Goal: Consume media (video, audio): Consume media (video, audio)

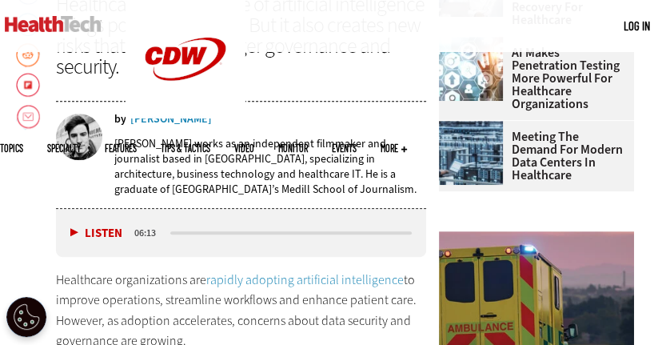
scroll to position [629, 0]
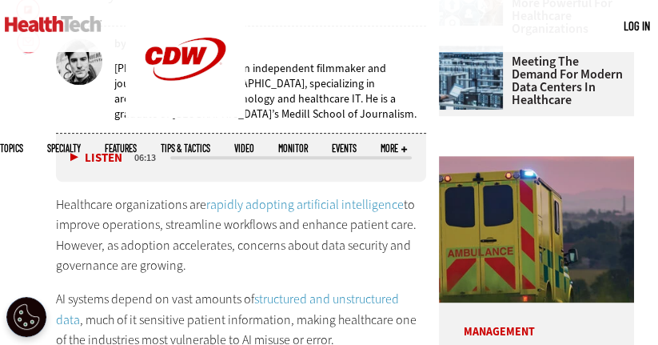
click at [71, 154] on button "Listen" at bounding box center [96, 158] width 52 height 12
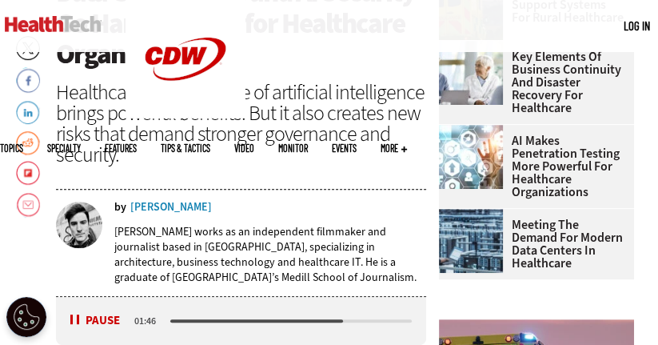
scroll to position [468, 0]
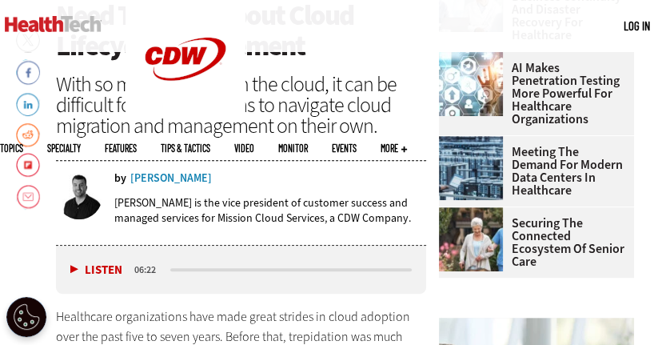
scroll to position [538, 0]
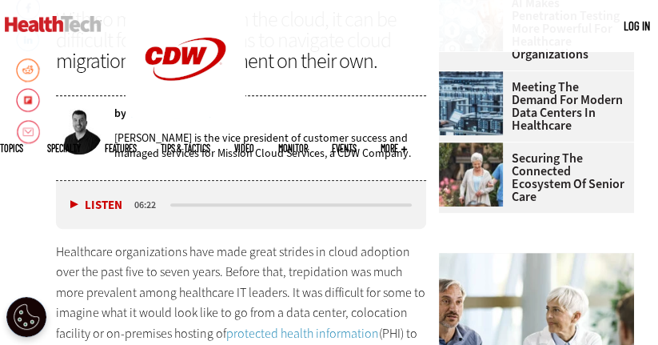
click at [77, 199] on button "Listen" at bounding box center [96, 205] width 52 height 12
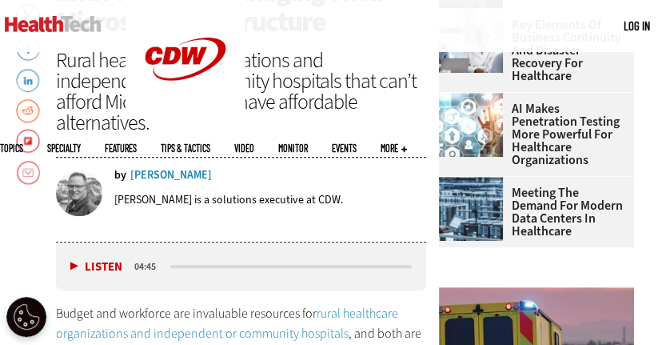
scroll to position [498, 0]
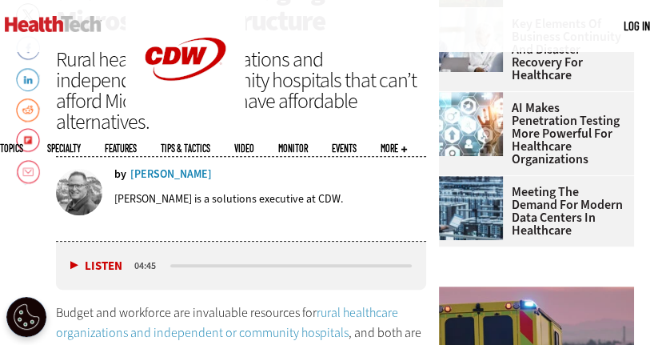
click at [75, 260] on button "Listen" at bounding box center [96, 266] width 52 height 12
click at [385, 191] on div "Dan Danciger is a solutions executive at CDW." at bounding box center [270, 198] width 312 height 15
click at [75, 259] on button "Pause" at bounding box center [95, 265] width 50 height 12
click at [74, 260] on button "Listen" at bounding box center [96, 266] width 52 height 12
click at [76, 259] on button "Pause" at bounding box center [95, 265] width 50 height 12
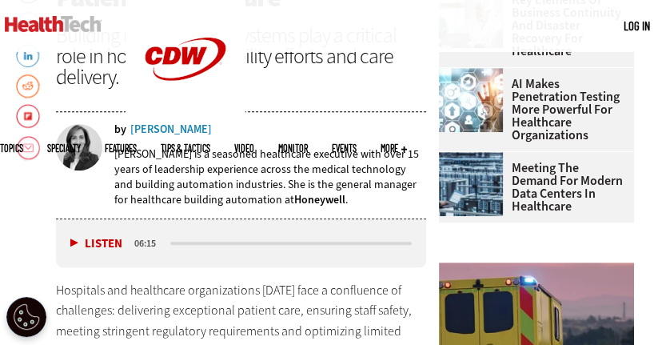
scroll to position [525, 0]
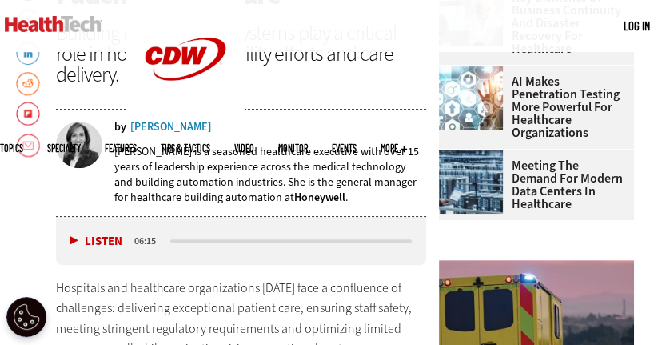
click at [74, 237] on button "Listen" at bounding box center [96, 241] width 52 height 12
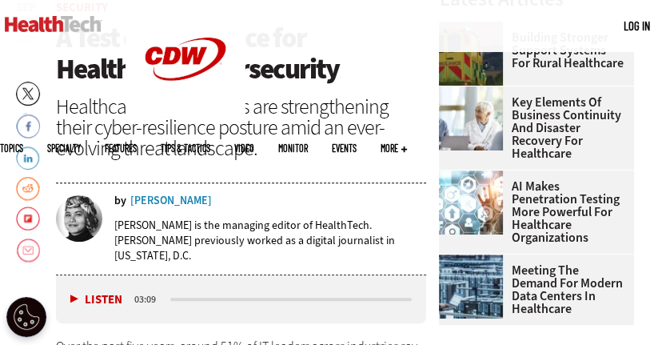
scroll to position [480, 0]
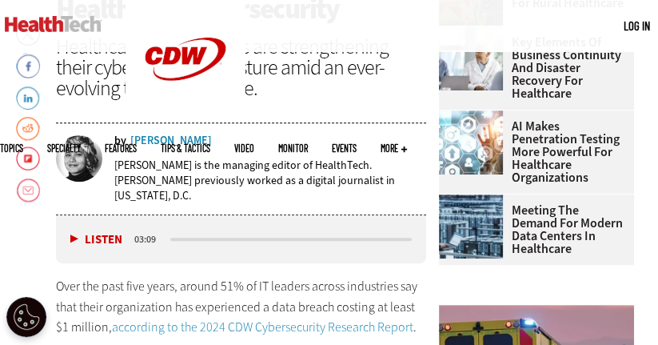
click at [78, 233] on button "Listen" at bounding box center [96, 239] width 52 height 12
